Goal: Transaction & Acquisition: Download file/media

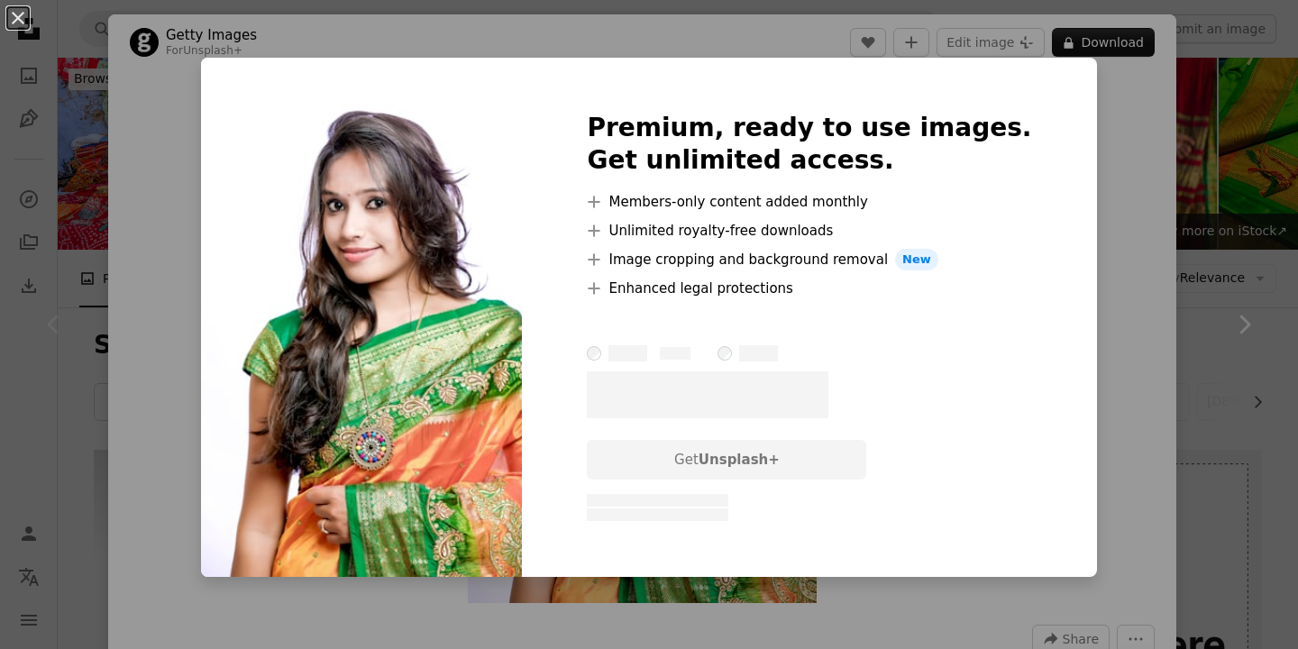
scroll to position [424, 0]
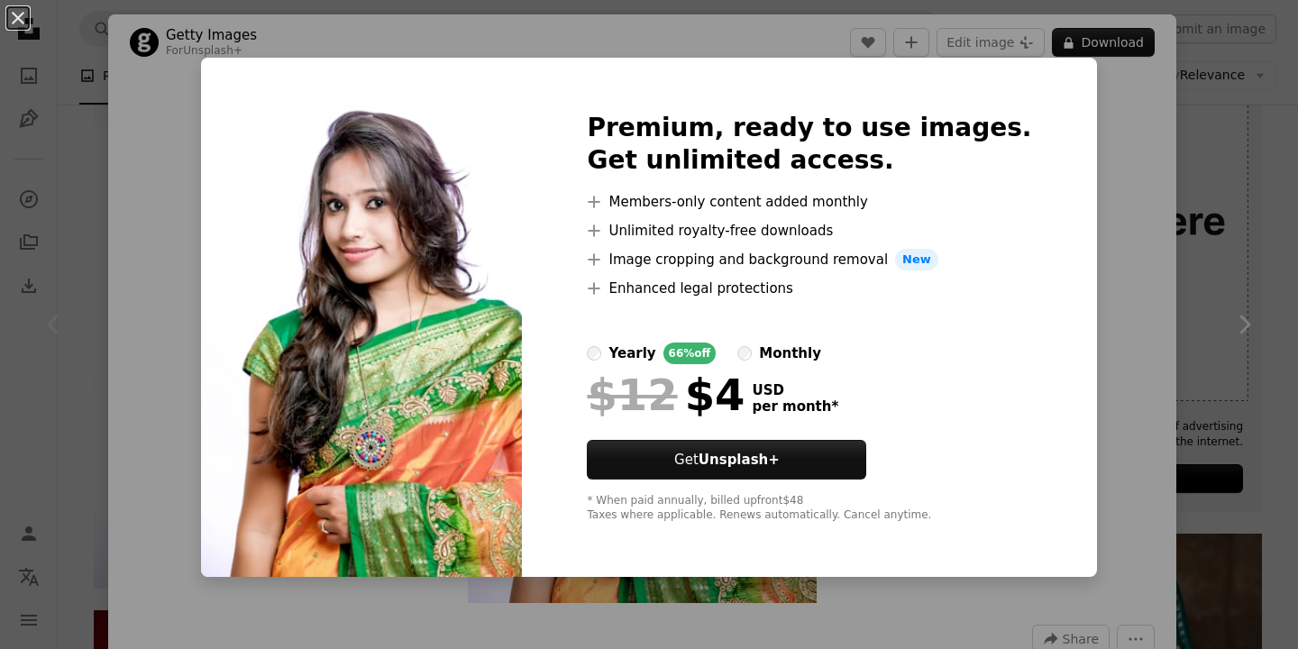
click at [1122, 163] on div "An X shape Premium, ready to use images. Get unlimited access. A plus sign Memb…" at bounding box center [649, 324] width 1298 height 649
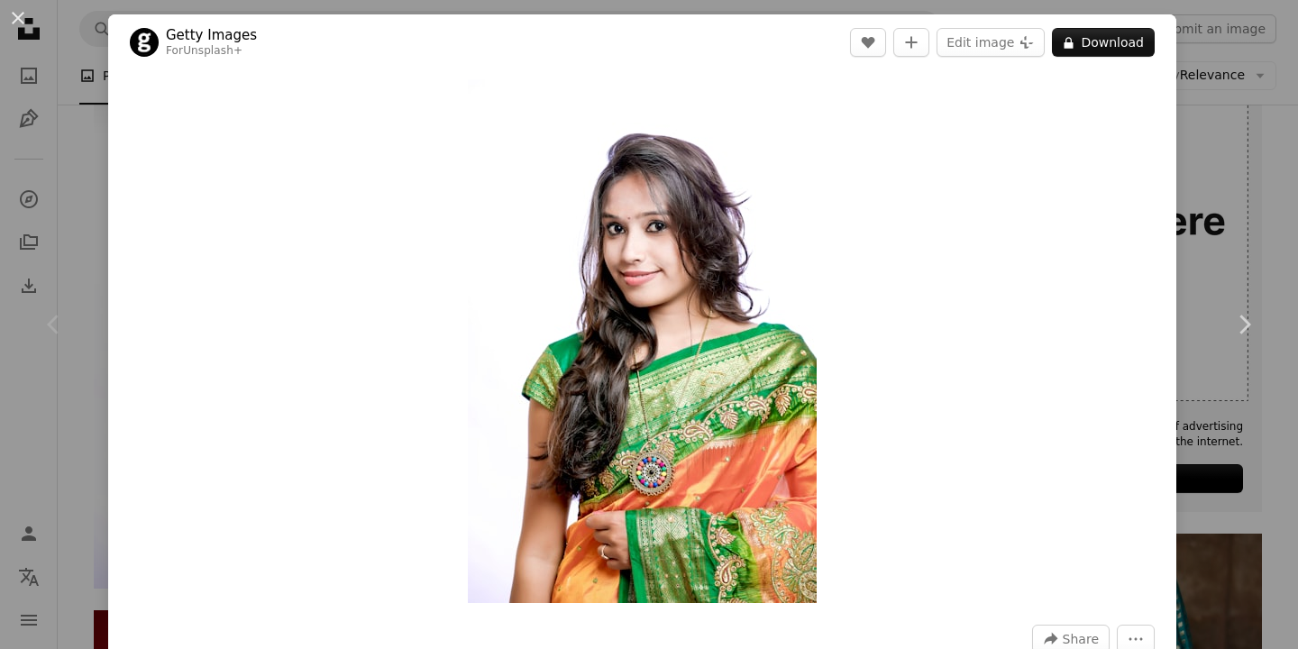
click at [1282, 115] on div "An X shape Chevron left Chevron right Getty Images For Unsplash+ A heart A plus…" at bounding box center [649, 324] width 1298 height 649
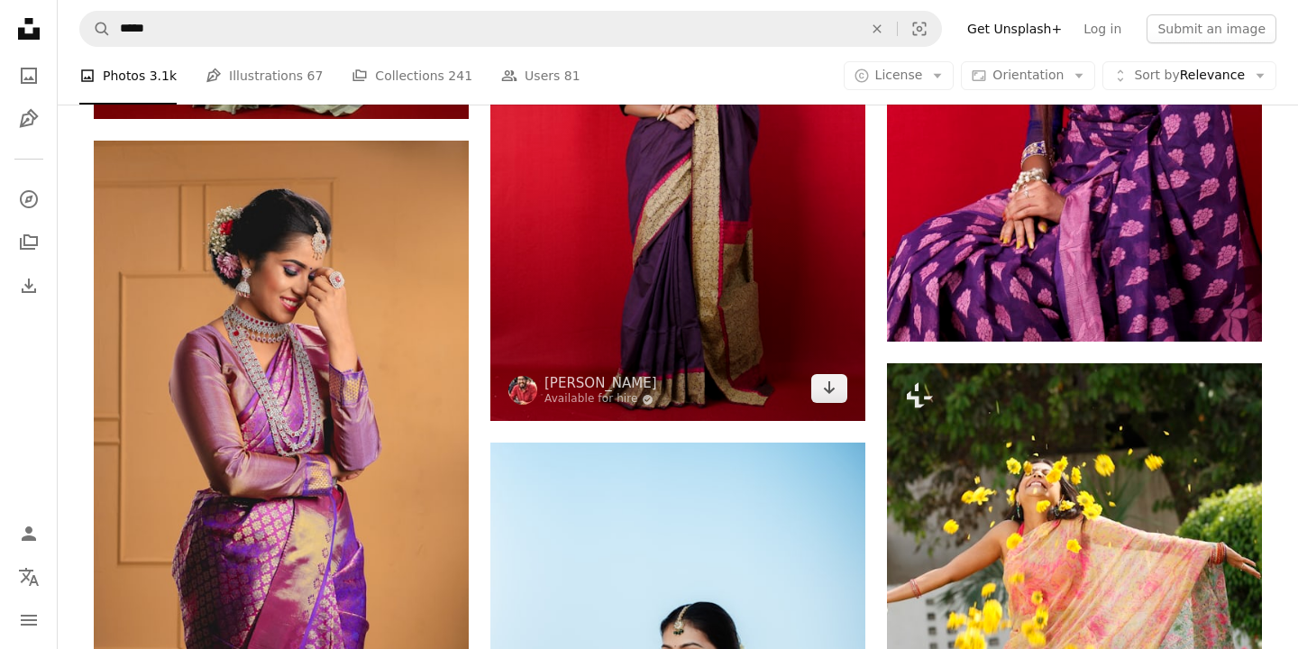
scroll to position [1436, 0]
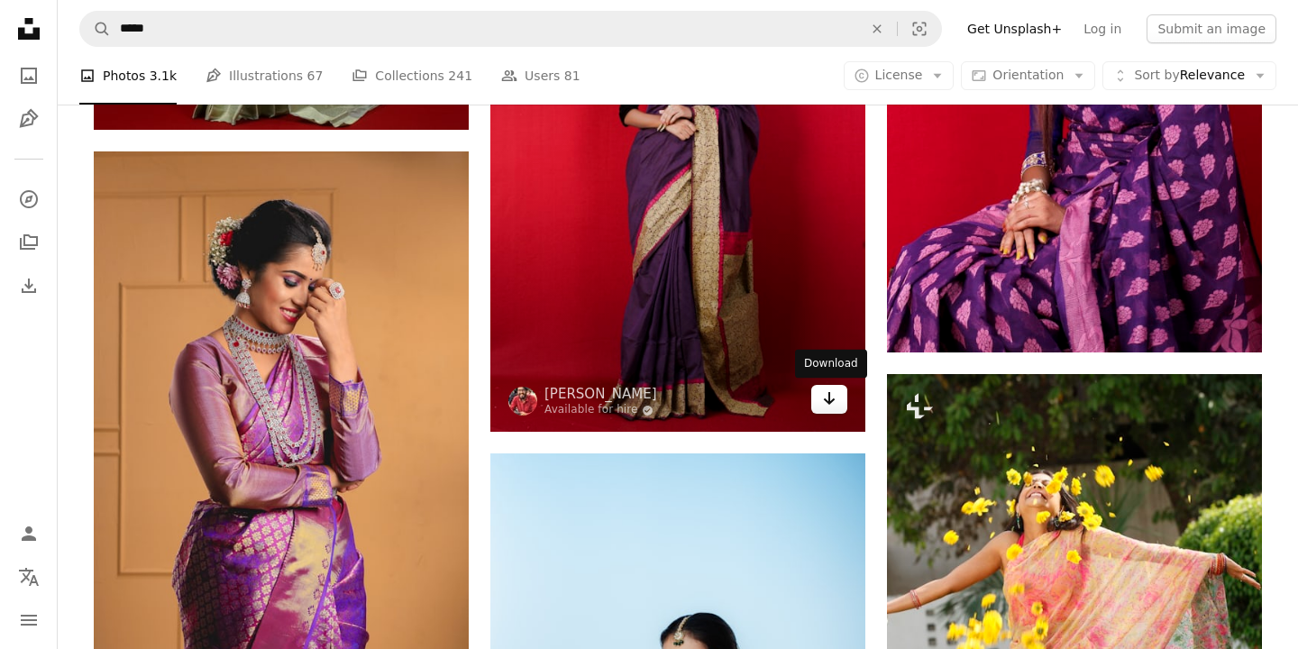
click at [828, 403] on icon "Download" at bounding box center [830, 398] width 12 height 13
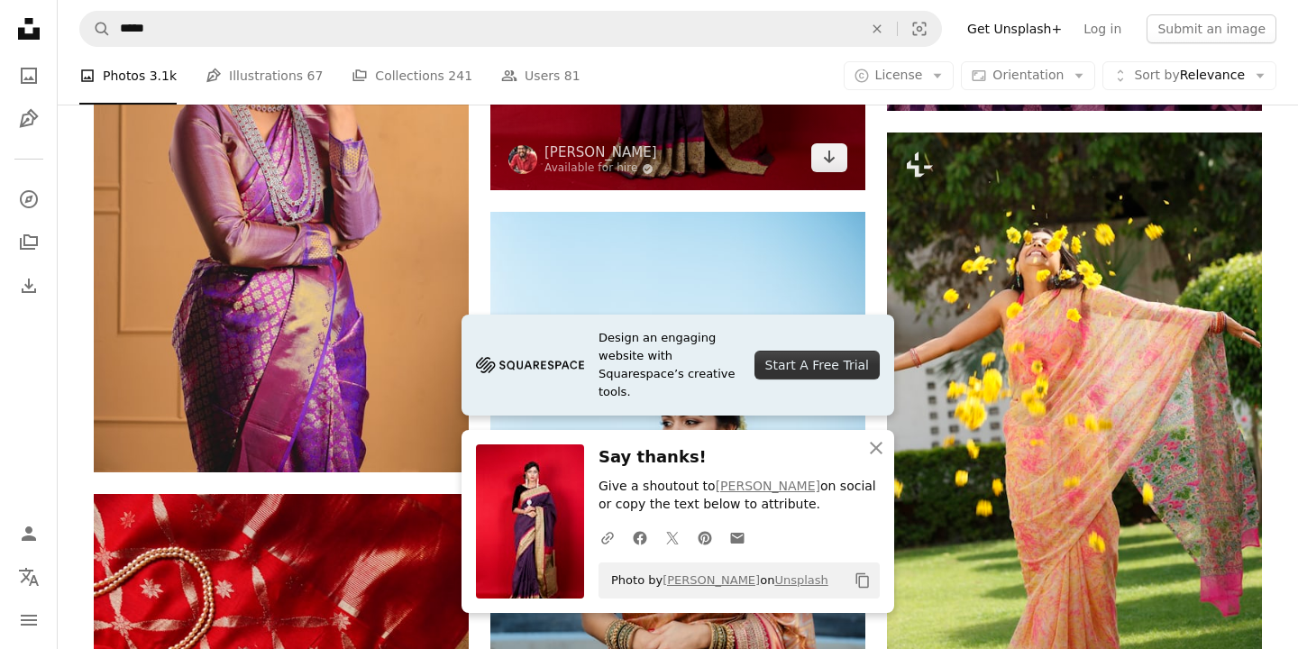
scroll to position [1670, 0]
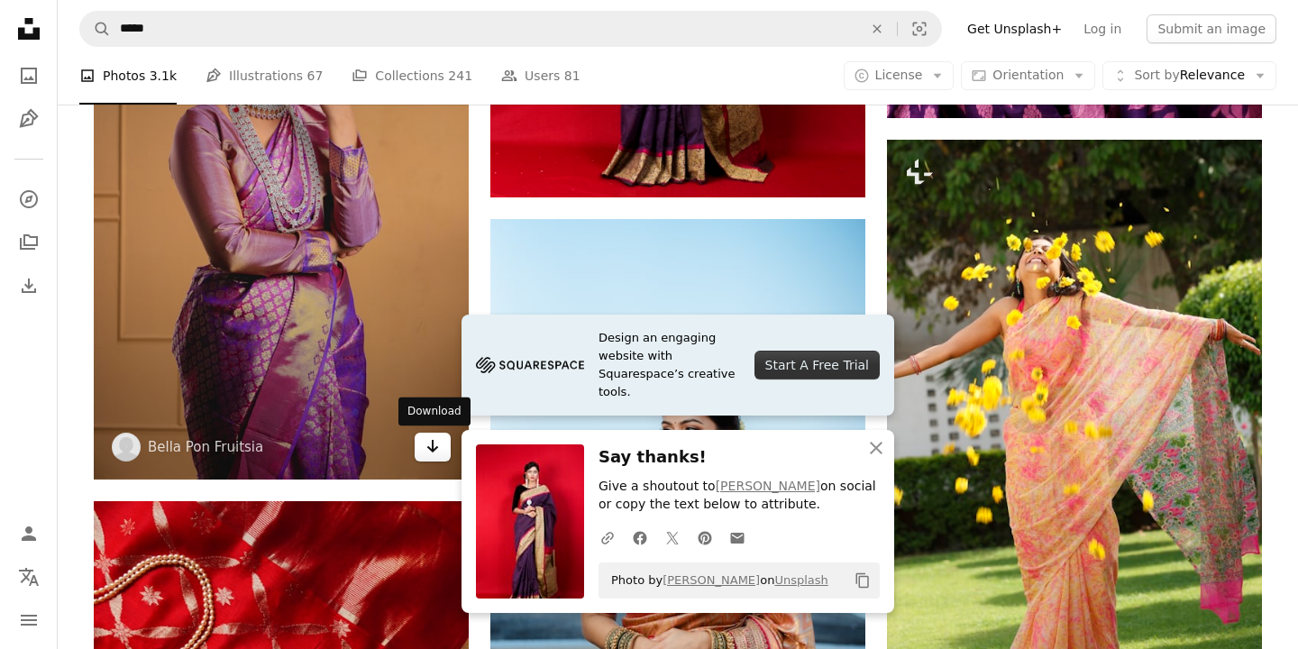
click at [434, 451] on icon "Download" at bounding box center [433, 446] width 12 height 13
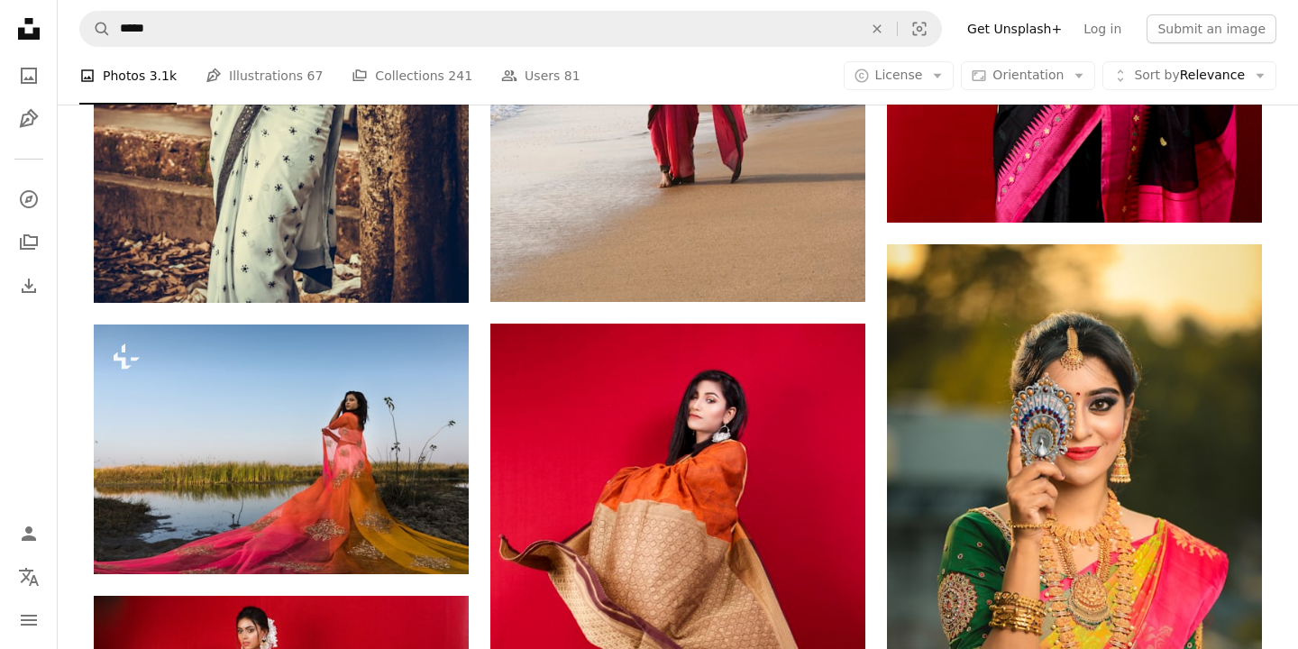
scroll to position [2734, 0]
